Goal: Contribute content: Contribute content

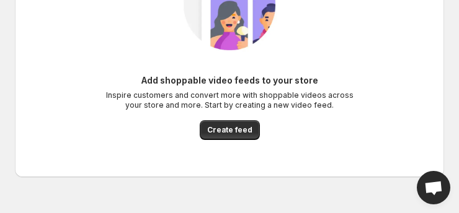
scroll to position [124, 0]
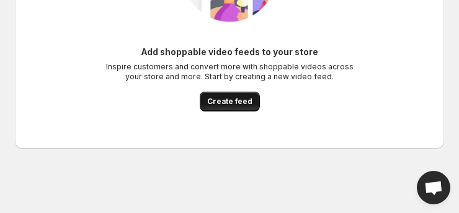
click at [243, 101] on span "Create feed" at bounding box center [229, 102] width 45 height 10
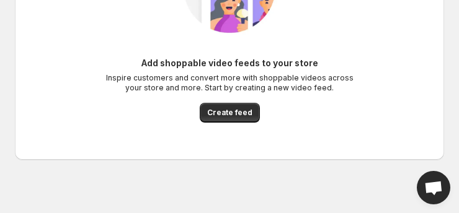
scroll to position [124, 0]
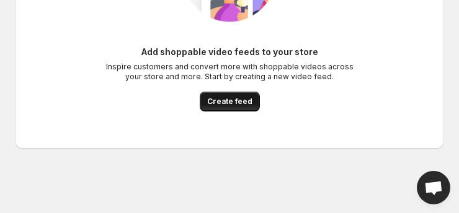
click at [233, 104] on span "Create feed" at bounding box center [229, 102] width 45 height 10
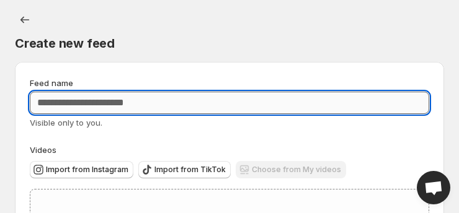
click at [160, 110] on input "Feed name" at bounding box center [230, 103] width 400 height 22
click at [162, 104] on input "Feed name" at bounding box center [230, 103] width 400 height 22
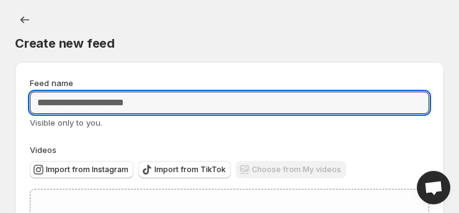
drag, startPoint x: 160, startPoint y: 105, endPoint x: 11, endPoint y: 104, distance: 149.5
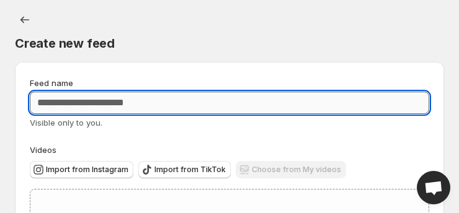
drag, startPoint x: 40, startPoint y: 104, endPoint x: 123, endPoint y: 104, distance: 83.1
click at [125, 104] on input "Feed name" at bounding box center [230, 103] width 400 height 22
paste input "**********"
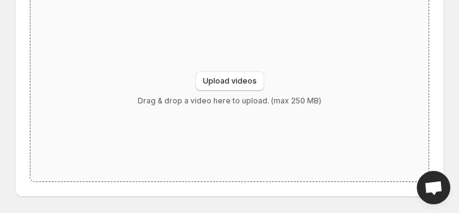
scroll to position [225, 0]
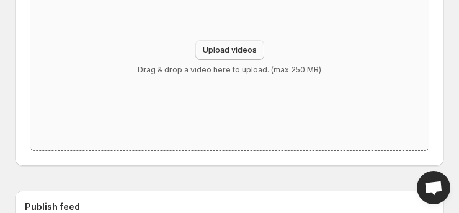
type input "**********"
click at [223, 55] on button "Upload videos" at bounding box center [229, 50] width 69 height 20
type input "**********"
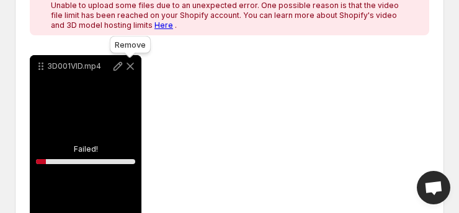
click at [131, 64] on icon at bounding box center [130, 66] width 12 height 12
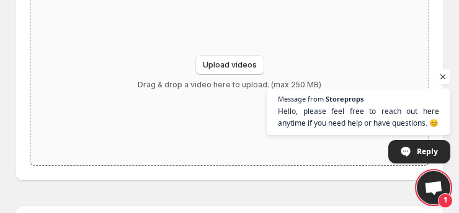
scroll to position [282, 0]
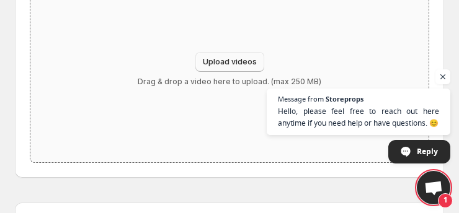
click at [213, 63] on span "Upload videos" at bounding box center [230, 62] width 54 height 10
type input "**********"
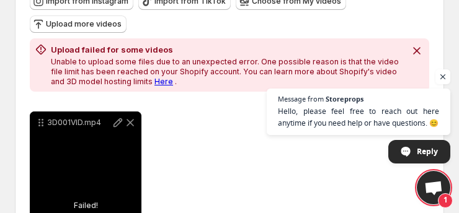
scroll to position [112, 0]
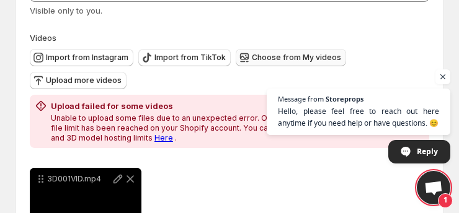
click at [275, 57] on span "Choose from My videos" at bounding box center [296, 58] width 89 height 10
click at [96, 79] on span "Upload more videos" at bounding box center [84, 81] width 76 height 10
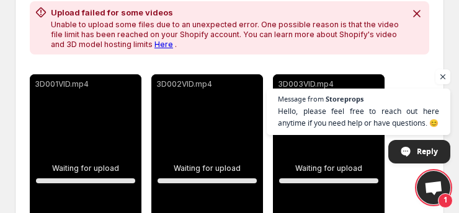
scroll to position [225, 0]
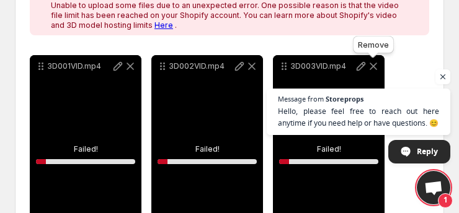
click at [378, 66] on icon at bounding box center [373, 66] width 12 height 12
click at [376, 66] on icon at bounding box center [373, 66] width 12 height 12
click at [441, 73] on span "Open chat" at bounding box center [444, 77] width 16 height 16
